Goal: Task Accomplishment & Management: Manage account settings

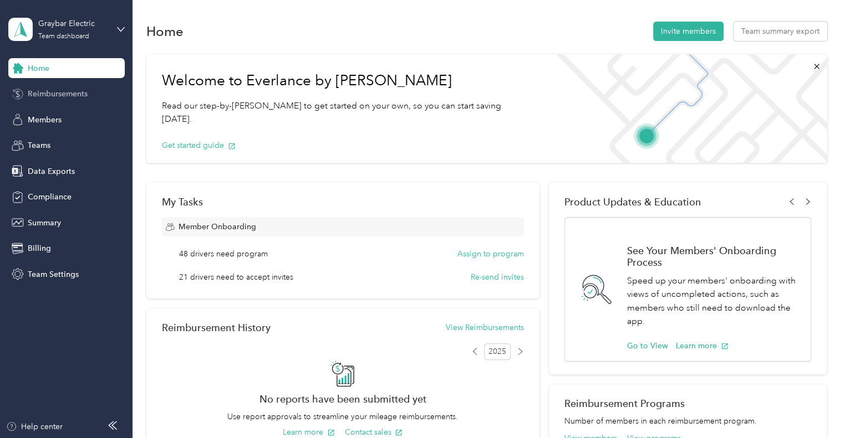
click at [47, 91] on span "Reimbursements" at bounding box center [58, 94] width 60 height 12
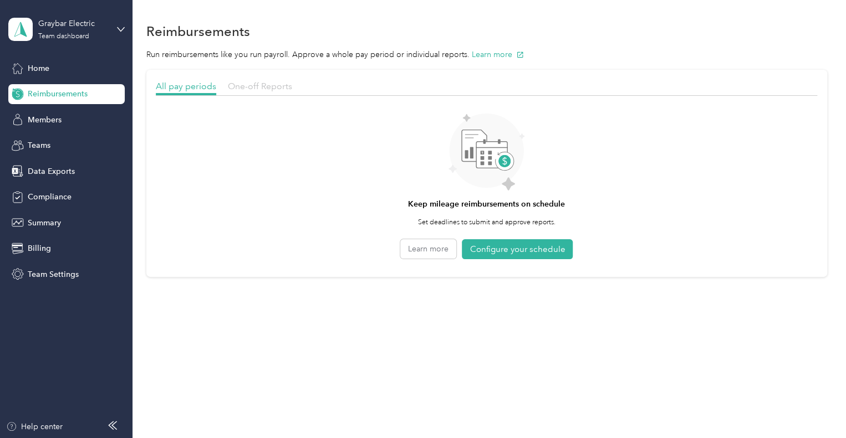
click at [250, 85] on span "One-off Reports" at bounding box center [260, 86] width 64 height 11
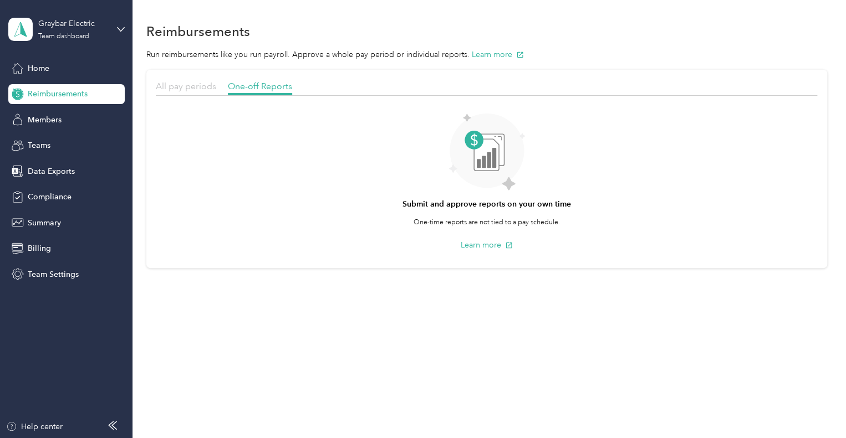
click at [181, 88] on span "All pay periods" at bounding box center [186, 86] width 60 height 11
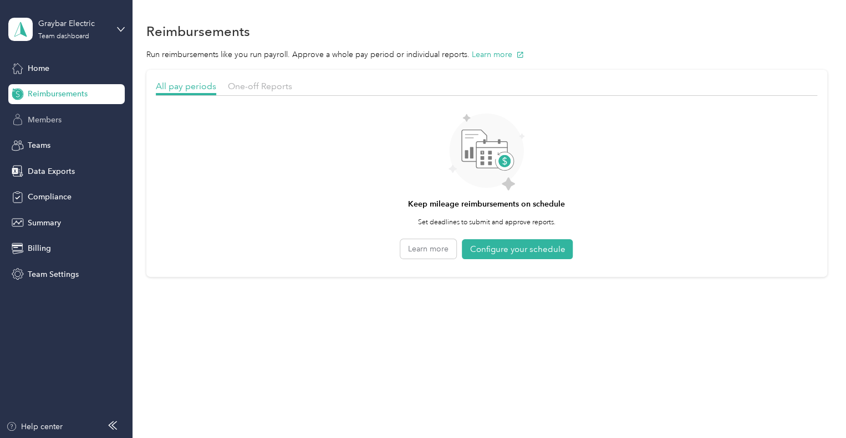
click at [53, 119] on span "Members" at bounding box center [45, 120] width 34 height 12
